Goal: Task Accomplishment & Management: Manage account settings

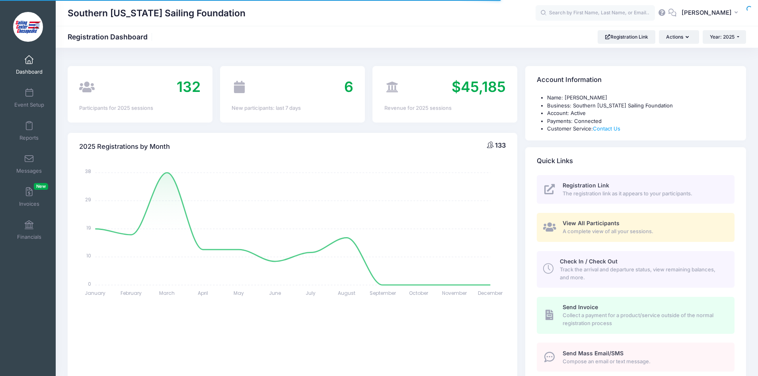
select select
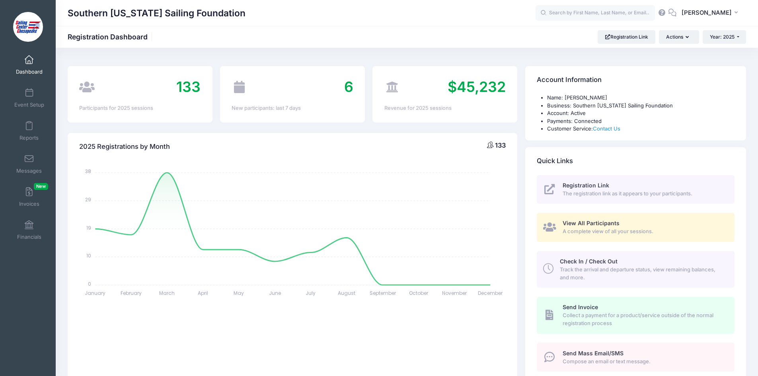
click at [601, 226] on span "View All Participants" at bounding box center [591, 223] width 57 height 7
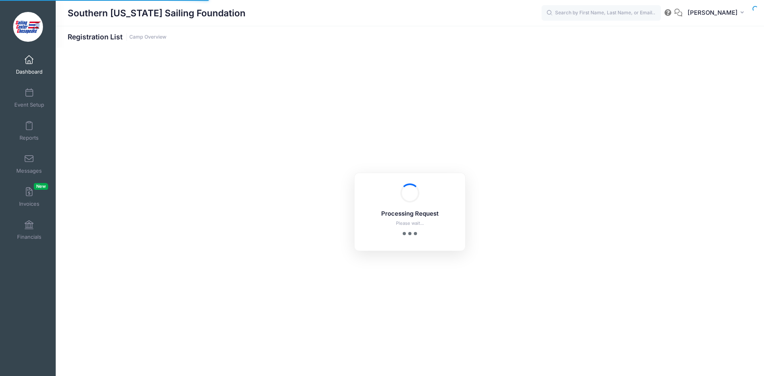
select select "10"
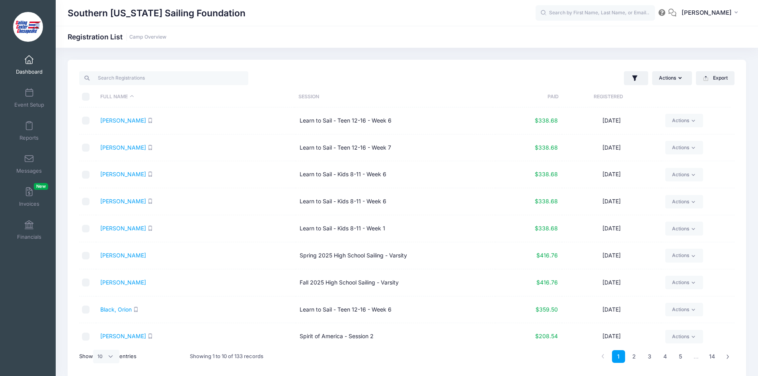
click at [734, 345] on div "1 2 3 4 5 … 14" at bounding box center [666, 356] width 138 height 25
click at [652, 355] on link "3" at bounding box center [649, 356] width 13 height 13
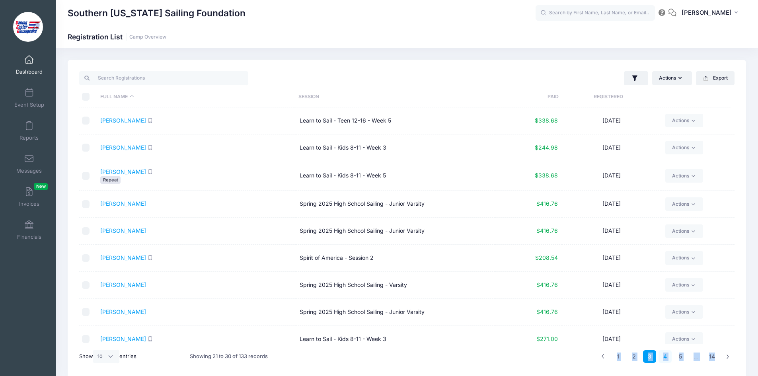
click at [665, 357] on link "4" at bounding box center [665, 356] width 13 height 13
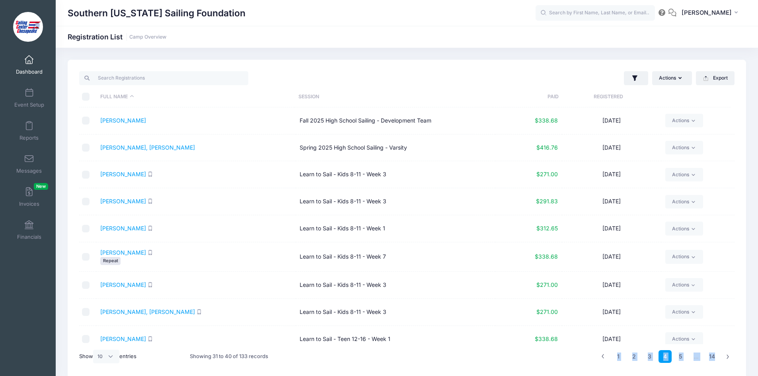
click at [492, 363] on div "1 2 3 4 5 … 14" at bounding box center [545, 356] width 387 height 25
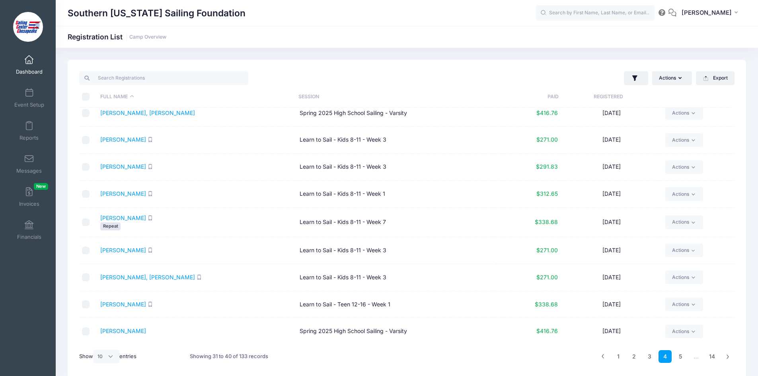
scroll to position [35, 0]
click at [680, 357] on link "5" at bounding box center [680, 356] width 13 height 13
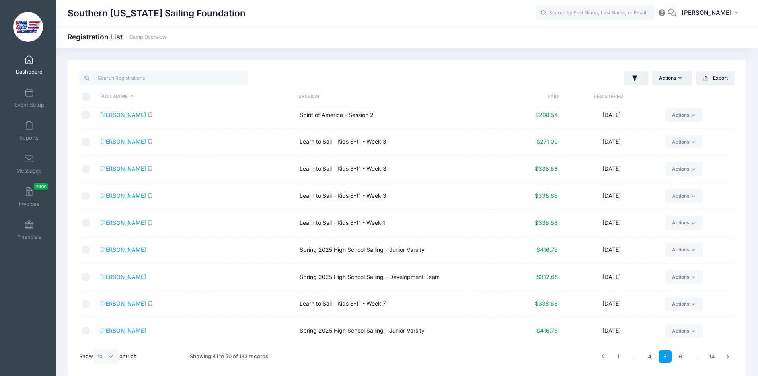
click at [29, 62] on span at bounding box center [29, 60] width 0 height 9
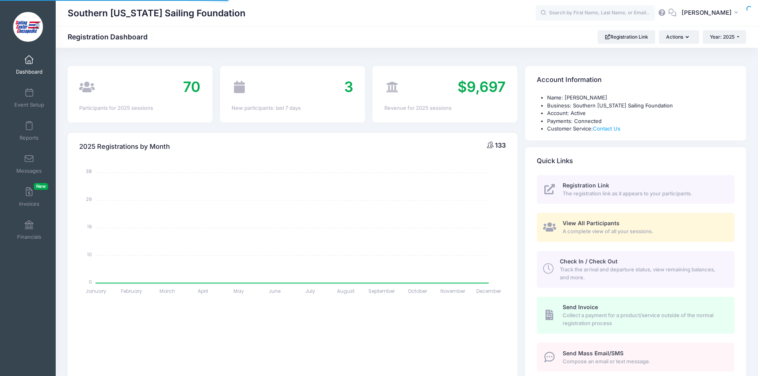
select select
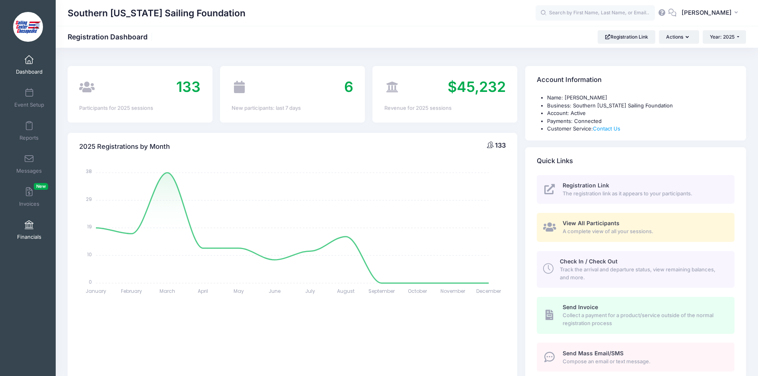
click at [27, 230] on link "Financials" at bounding box center [29, 230] width 38 height 28
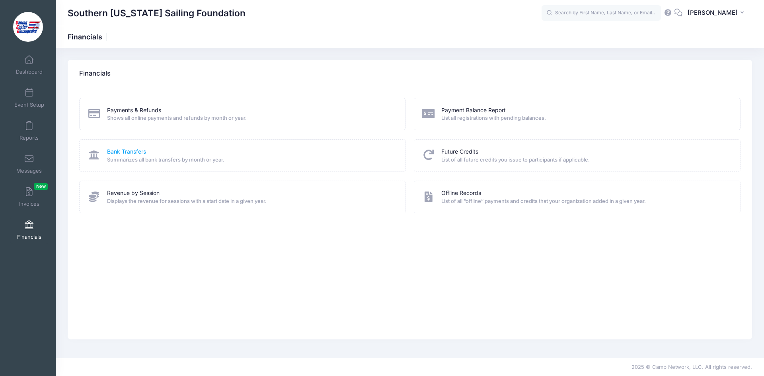
click at [139, 154] on link "Bank Transfers" at bounding box center [126, 152] width 39 height 8
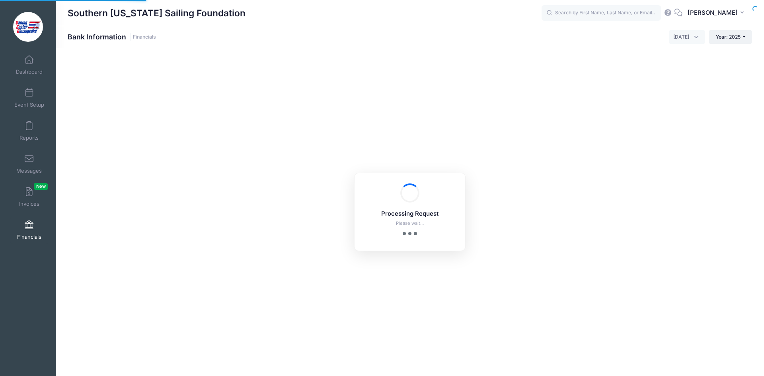
select select "10"
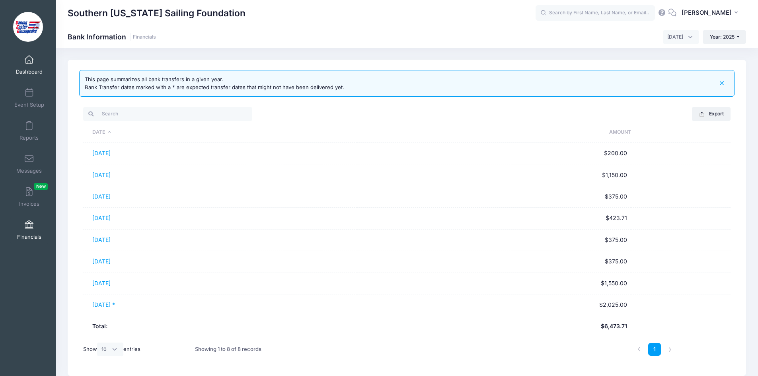
click at [29, 64] on span at bounding box center [29, 60] width 0 height 9
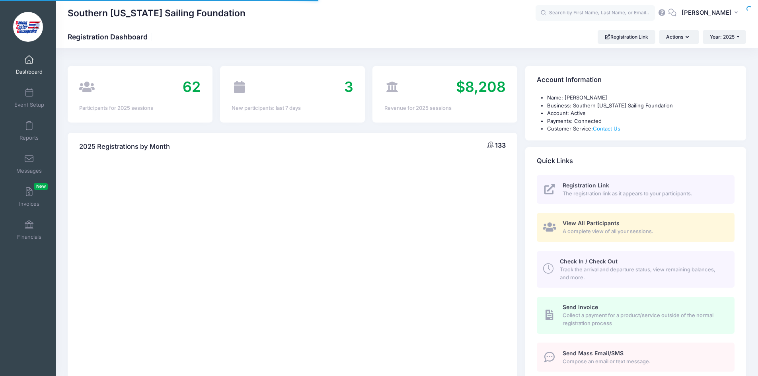
select select
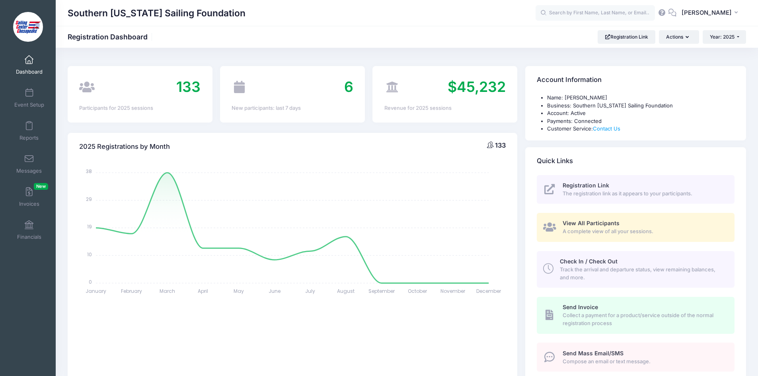
click at [639, 231] on span "A complete view of all your sessions." at bounding box center [644, 232] width 163 height 8
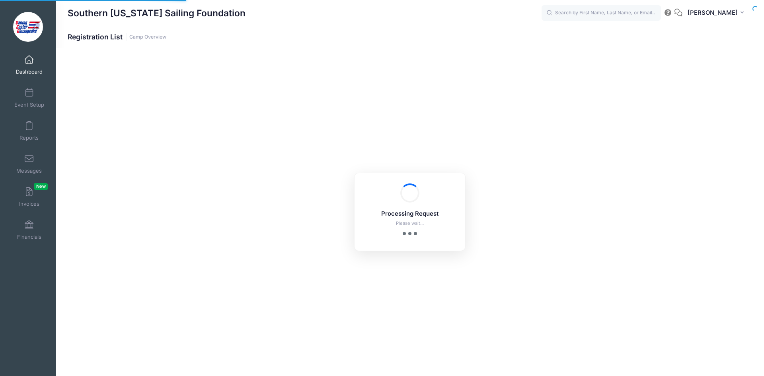
select select "10"
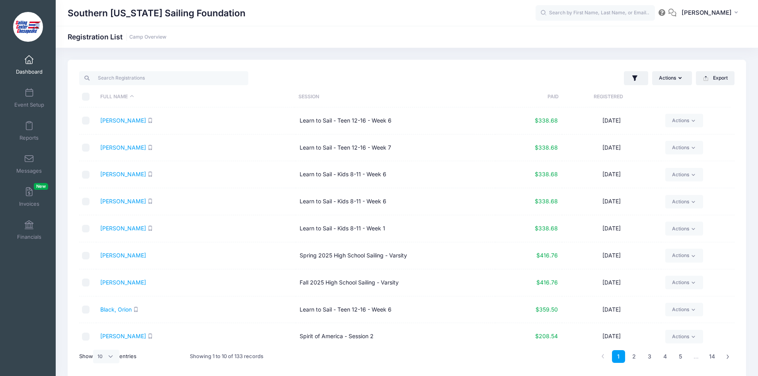
click at [603, 98] on th "Registered" at bounding box center [608, 96] width 99 height 21
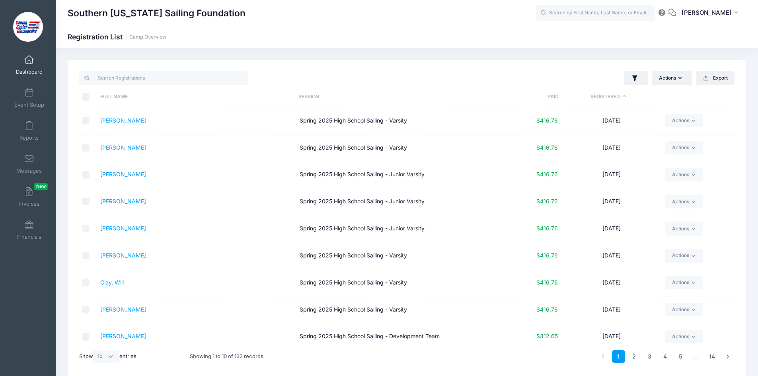
click at [609, 96] on th "Registered" at bounding box center [608, 96] width 99 height 21
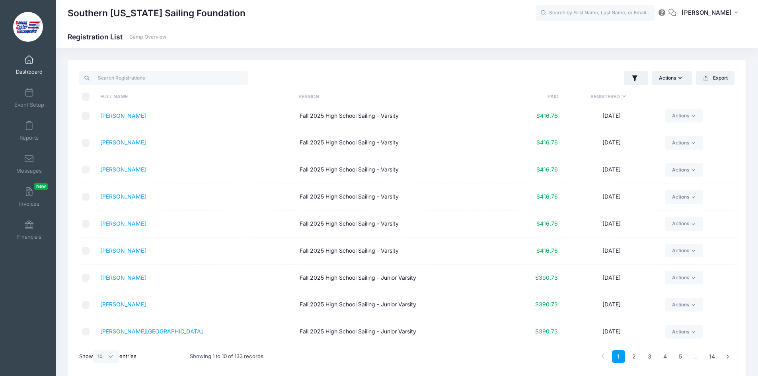
scroll to position [33, 0]
click at [631, 355] on link "2" at bounding box center [634, 356] width 13 height 13
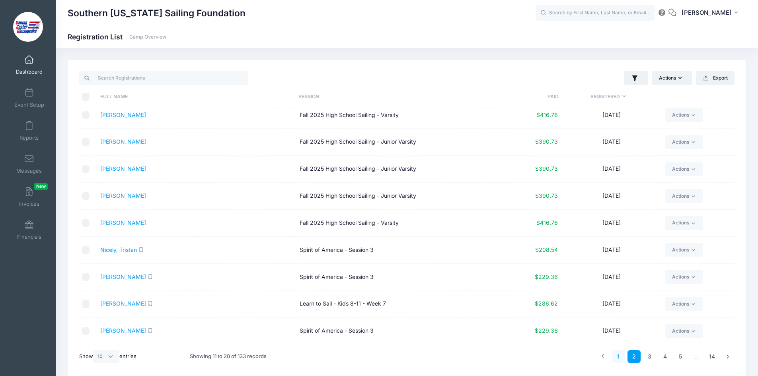
click at [617, 358] on link "1" at bounding box center [618, 356] width 13 height 13
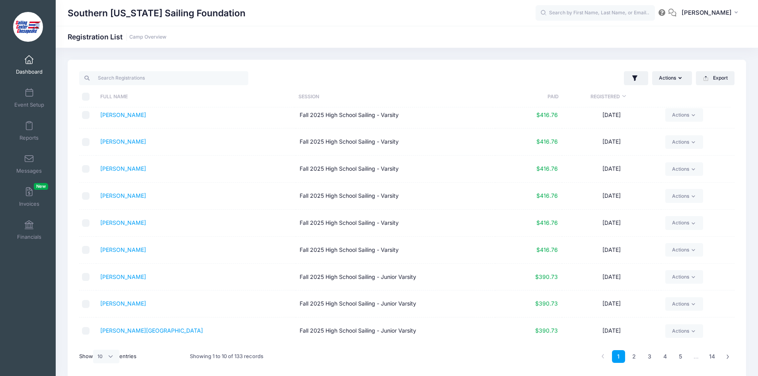
scroll to position [0, 0]
